Goal: Task Accomplishment & Management: Use online tool/utility

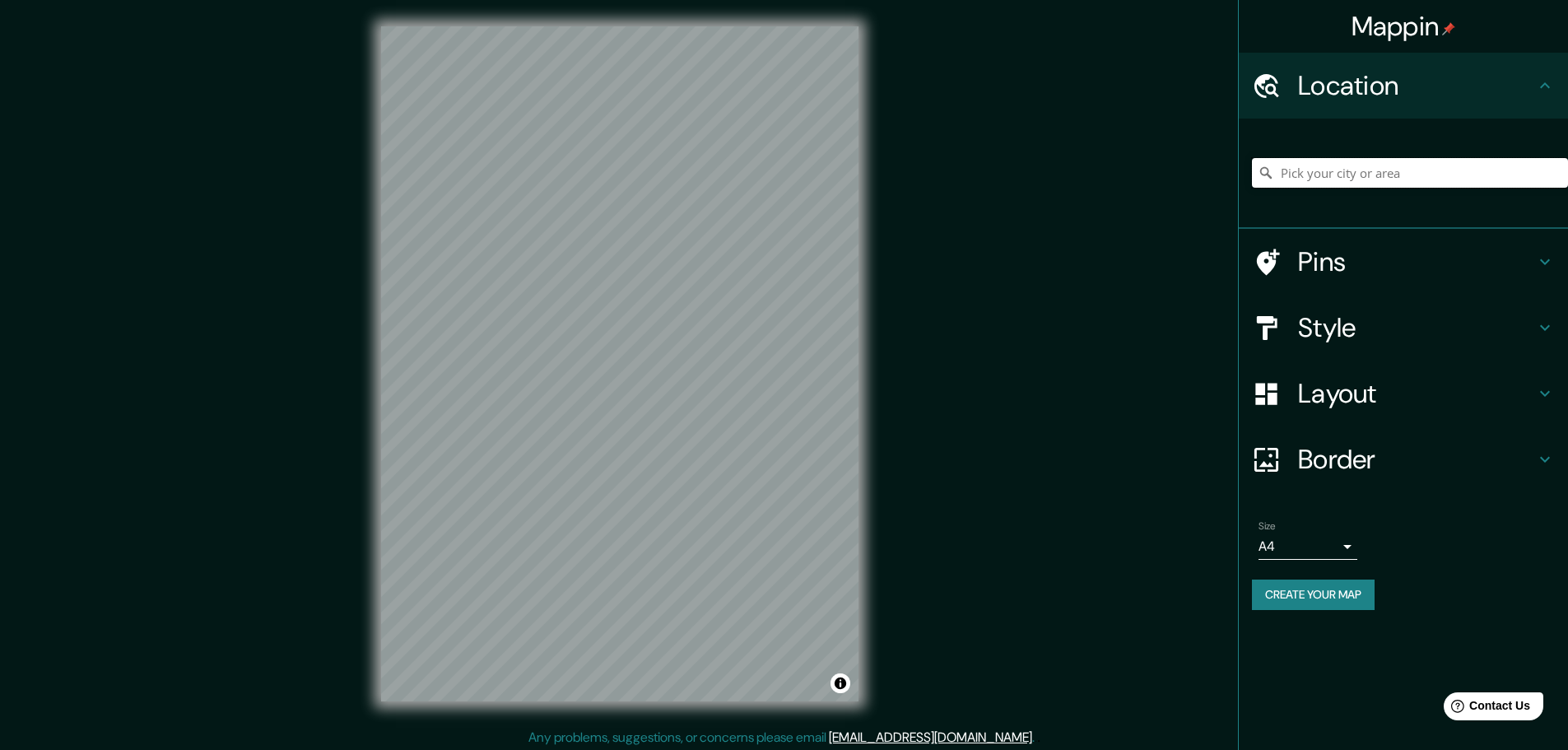
click at [1348, 168] on input "Pick your city or area" at bounding box center [1410, 172] width 316 height 30
drag, startPoint x: 1349, startPoint y: 339, endPoint x: 1369, endPoint y: 328, distance: 22.8
click at [1350, 338] on h4 "Style" at bounding box center [1417, 328] width 237 height 33
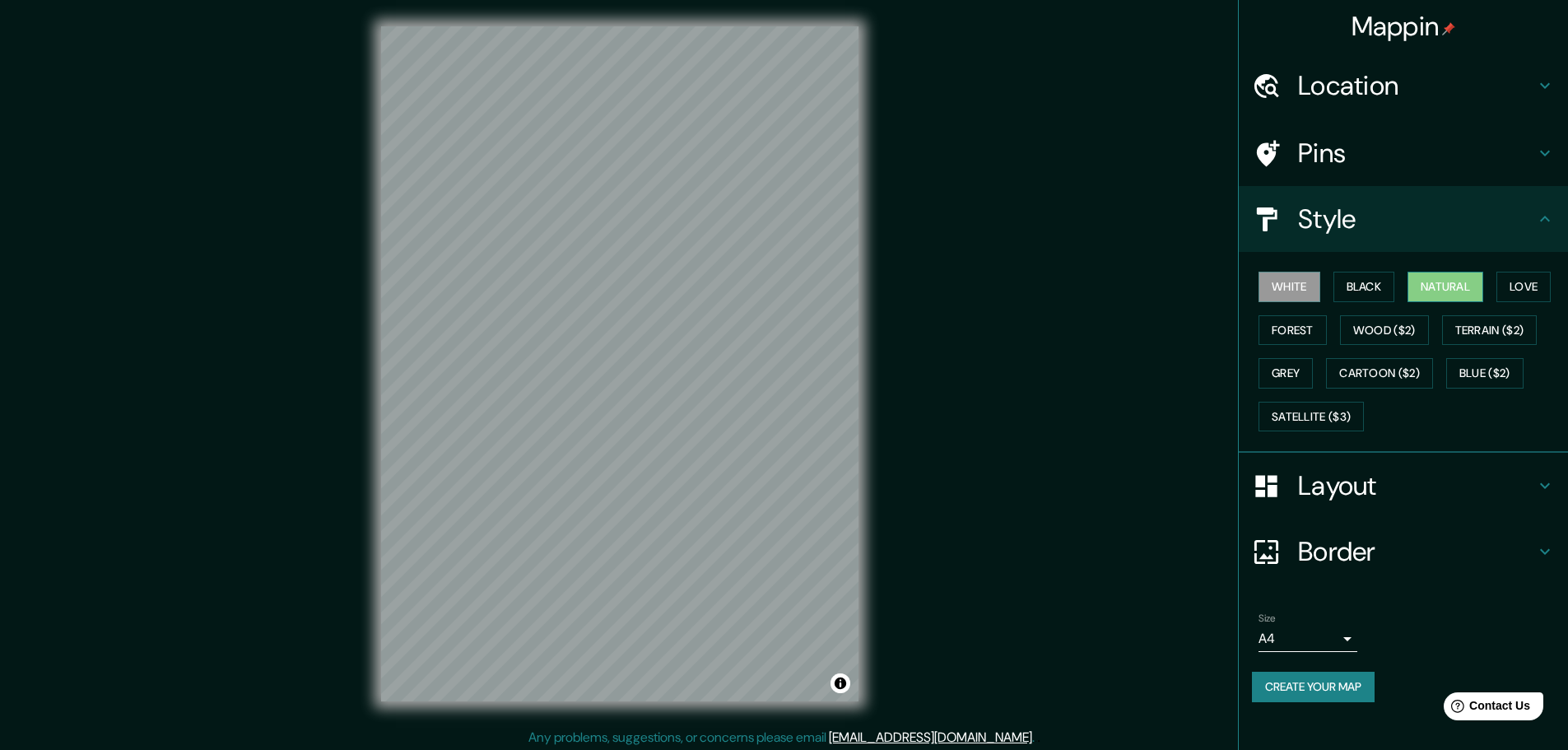
click at [1442, 283] on button "Natural" at bounding box center [1446, 287] width 76 height 30
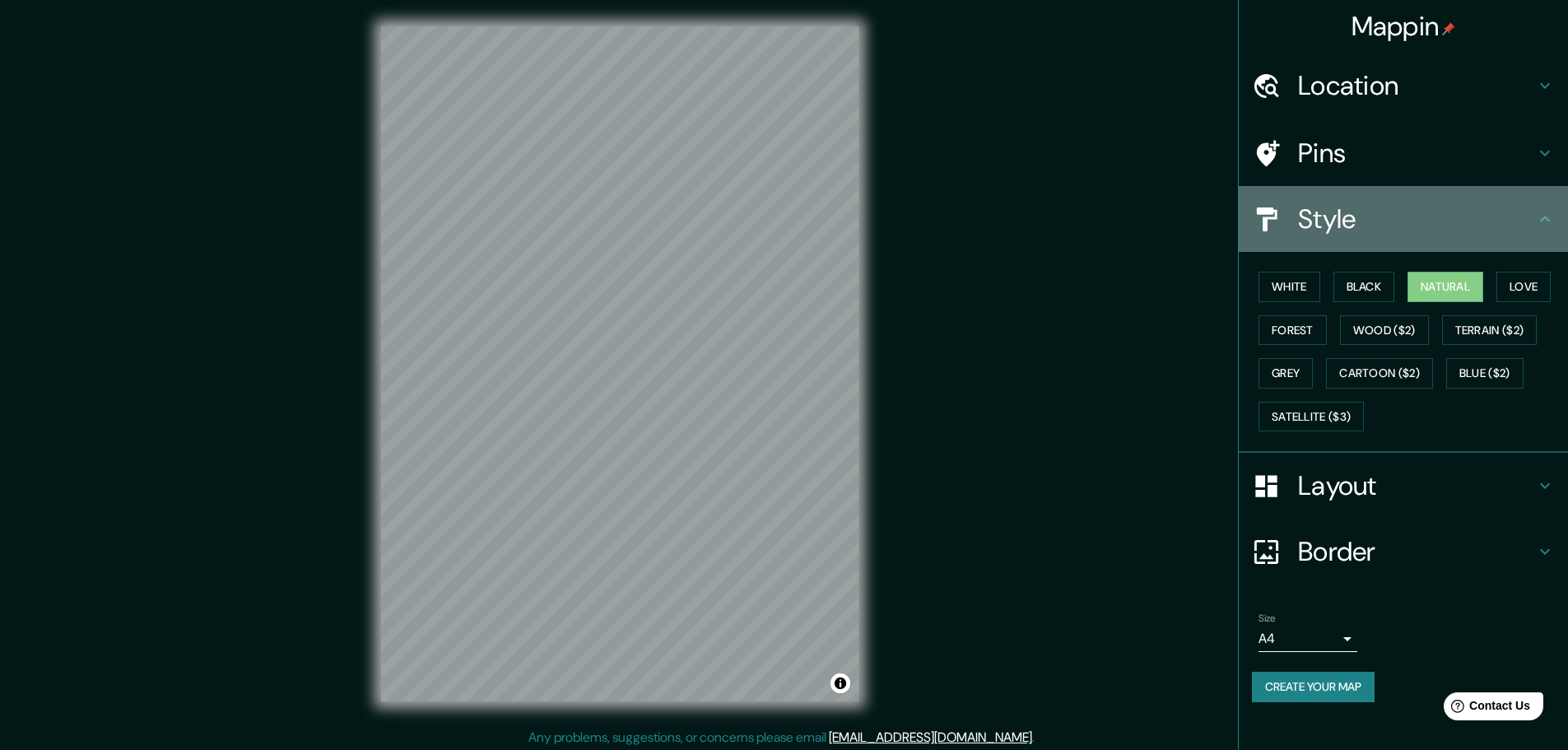
click at [1544, 220] on icon at bounding box center [1545, 219] width 19 height 19
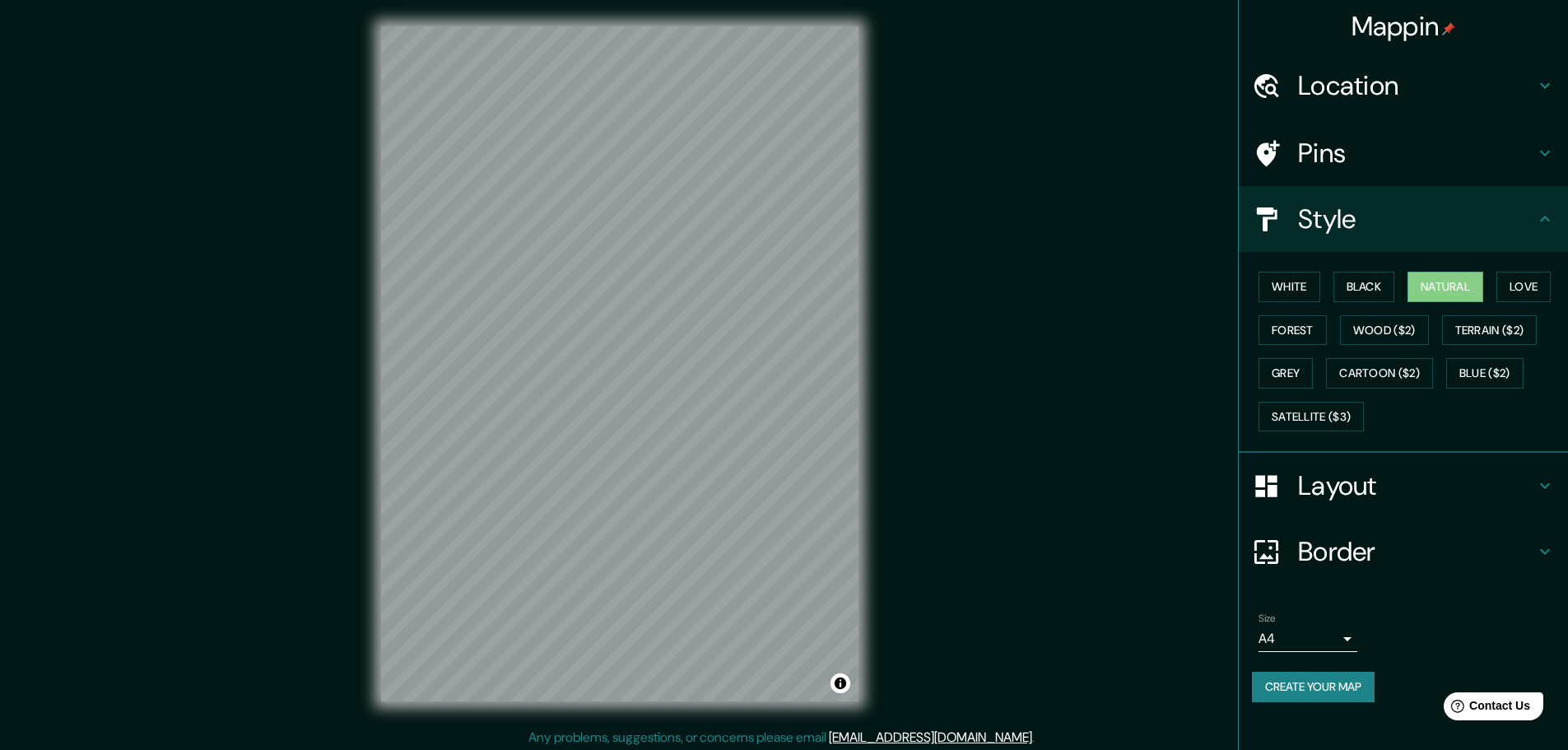
click at [1487, 91] on h4 "Location" at bounding box center [1417, 85] width 237 height 33
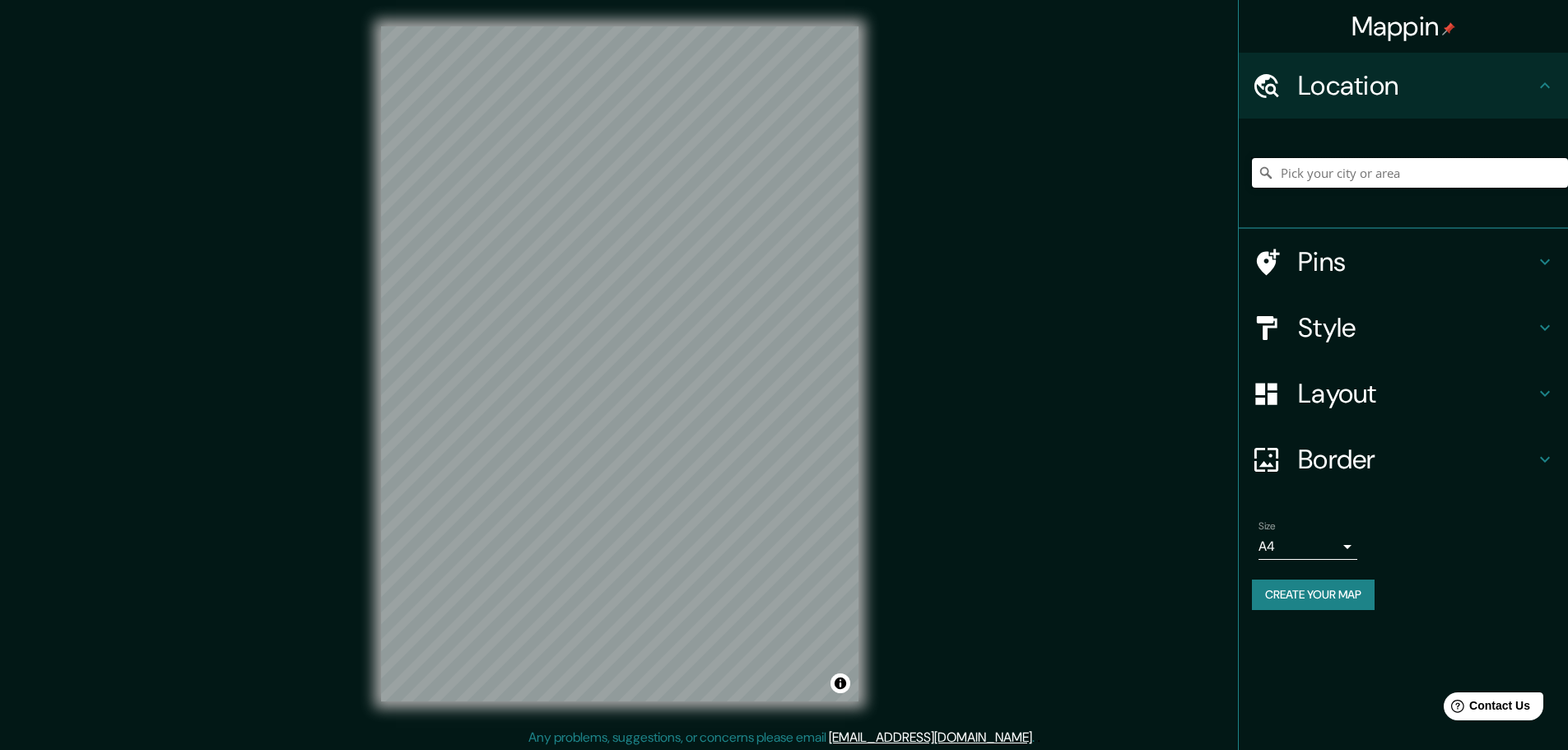
click at [1381, 171] on input "Pick your city or area" at bounding box center [1410, 172] width 316 height 30
paste input "Av. [PERSON_NAME][STREET_ADDRESS][PERSON_NAME]."
type input "[DEMOGRAPHIC_DATA][PERSON_NAME], [GEOGRAPHIC_DATA], [GEOGRAPHIC_DATA]"
click at [1361, 332] on h4 "Style" at bounding box center [1417, 328] width 237 height 33
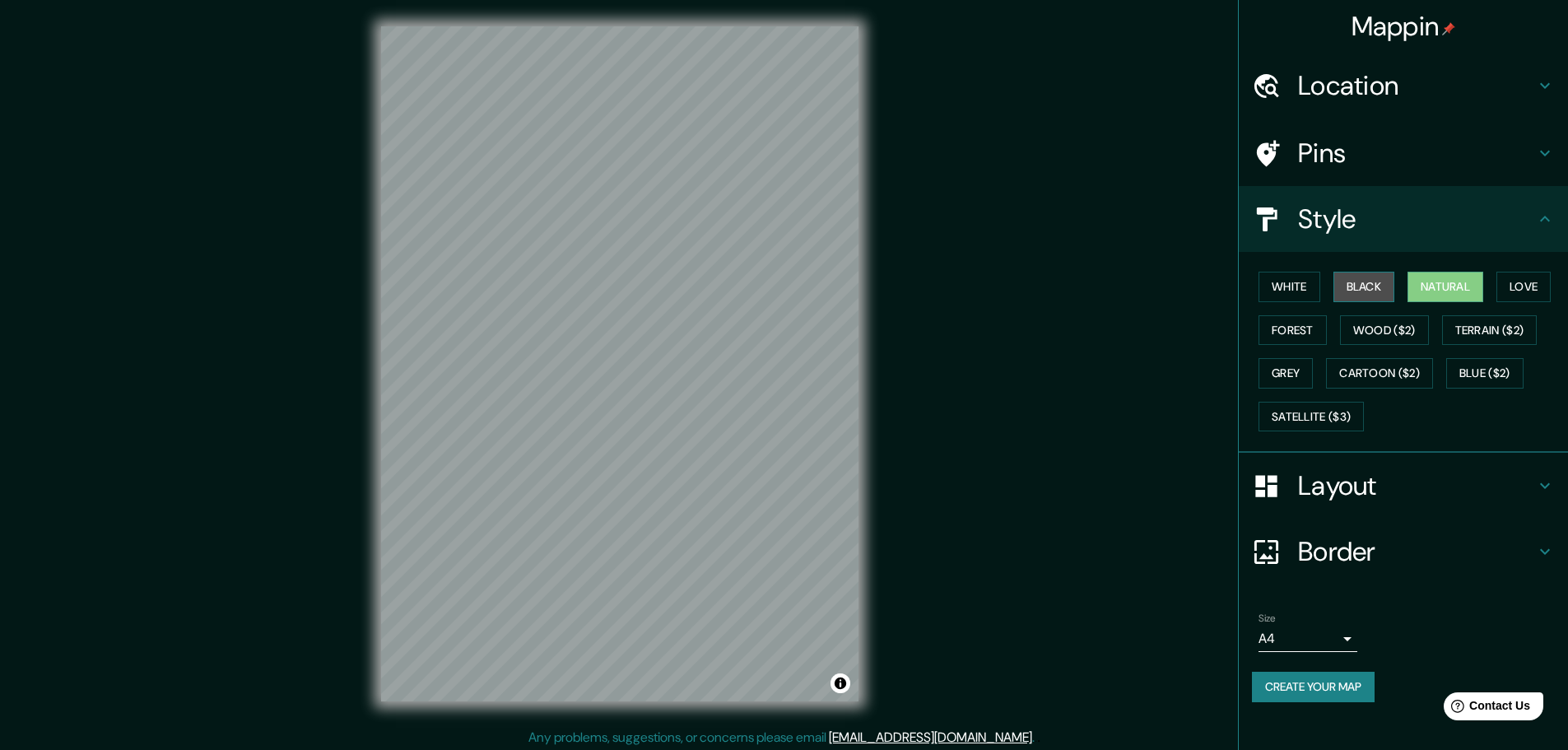
click at [1361, 283] on button "Black" at bounding box center [1365, 287] width 62 height 30
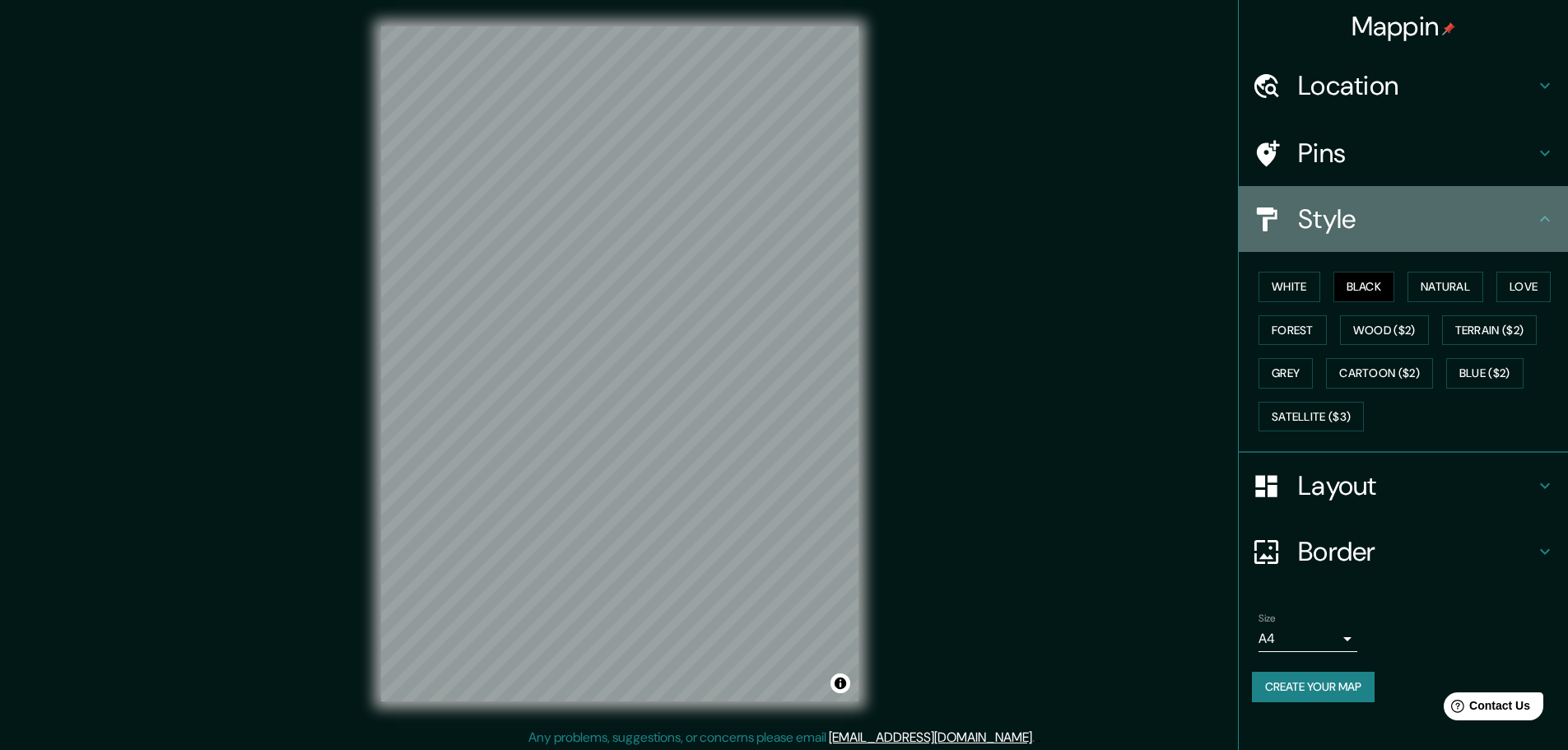
click at [1541, 218] on icon at bounding box center [1545, 219] width 19 height 19
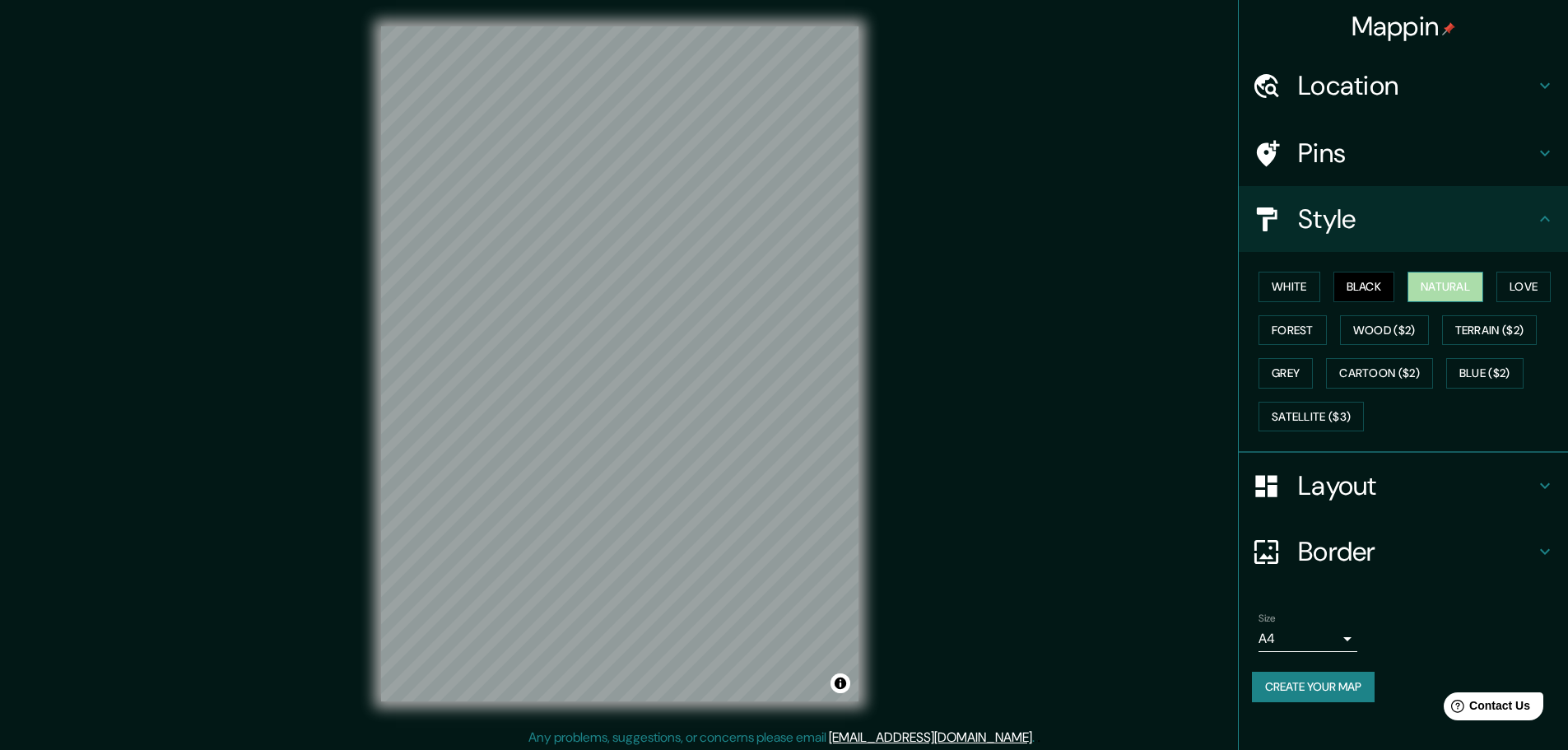
click at [1434, 280] on button "Natural" at bounding box center [1446, 287] width 76 height 30
drag, startPoint x: 1382, startPoint y: 283, endPoint x: 1194, endPoint y: 317, distance: 191.0
click at [1381, 283] on button "Black" at bounding box center [1365, 287] width 62 height 30
click at [875, 746] on p "Any problems, suggestions, or concerns please email [EMAIL_ADDRESS][DOMAIN_NAME…" at bounding box center [782, 737] width 507 height 19
